Goal: Task Accomplishment & Management: Use online tool/utility

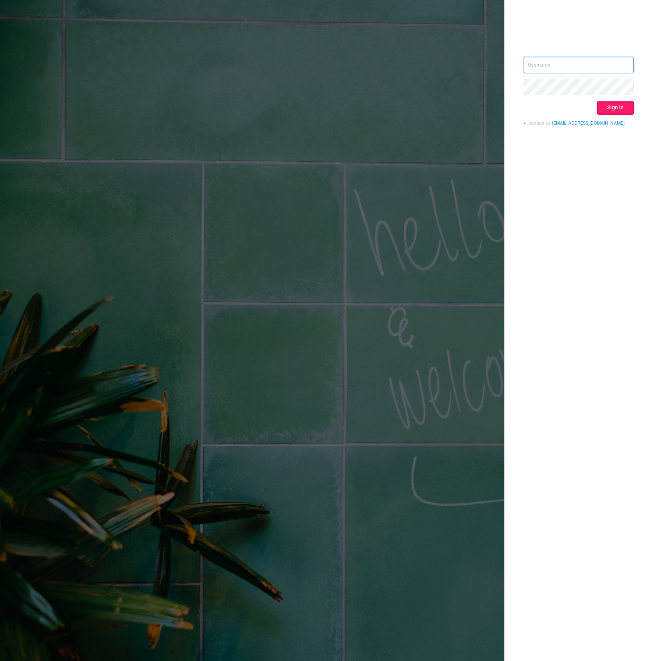
type input "[PERSON_NAME][EMAIL_ADDRESS][DOMAIN_NAME]"
click at [607, 103] on button "Sign in" at bounding box center [615, 108] width 37 height 14
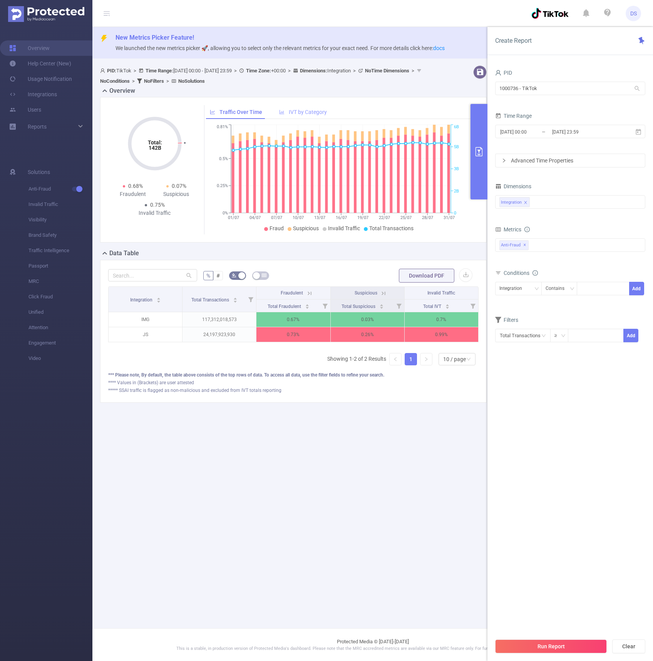
click at [318, 115] on span "IVT by Category" at bounding box center [308, 112] width 38 height 6
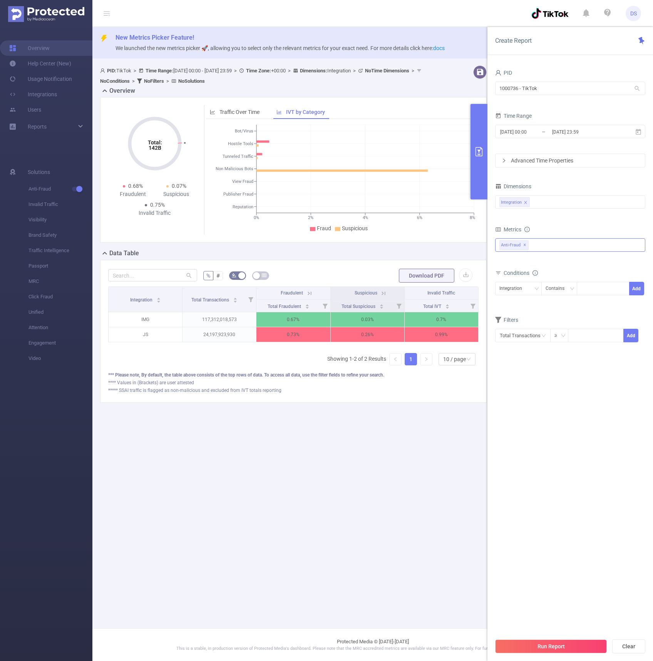
click at [549, 241] on div "Anti-Fraud ✕" at bounding box center [570, 244] width 150 height 13
click at [509, 262] on span at bounding box center [508, 262] width 6 height 6
click at [509, 440] on section "PID 1000736 - TikTok 1000736 - TikTok Time Range [DATE] 00:00 _ [DATE] 23:59 Ad…" at bounding box center [570, 350] width 150 height 567
click at [538, 646] on button "Run Report" at bounding box center [551, 646] width 112 height 14
